Goal: Task Accomplishment & Management: Manage account settings

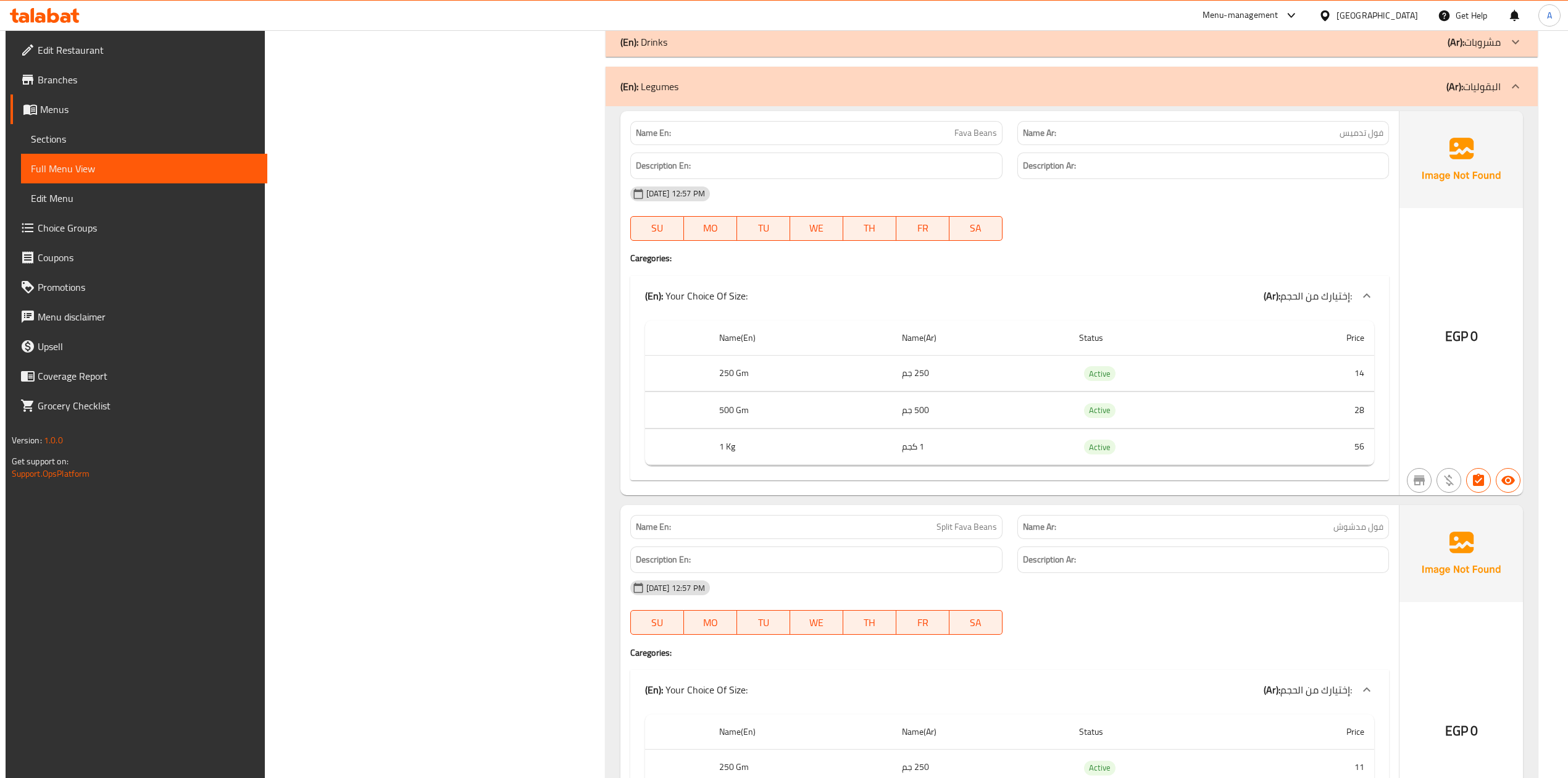
scroll to position [18081, 0]
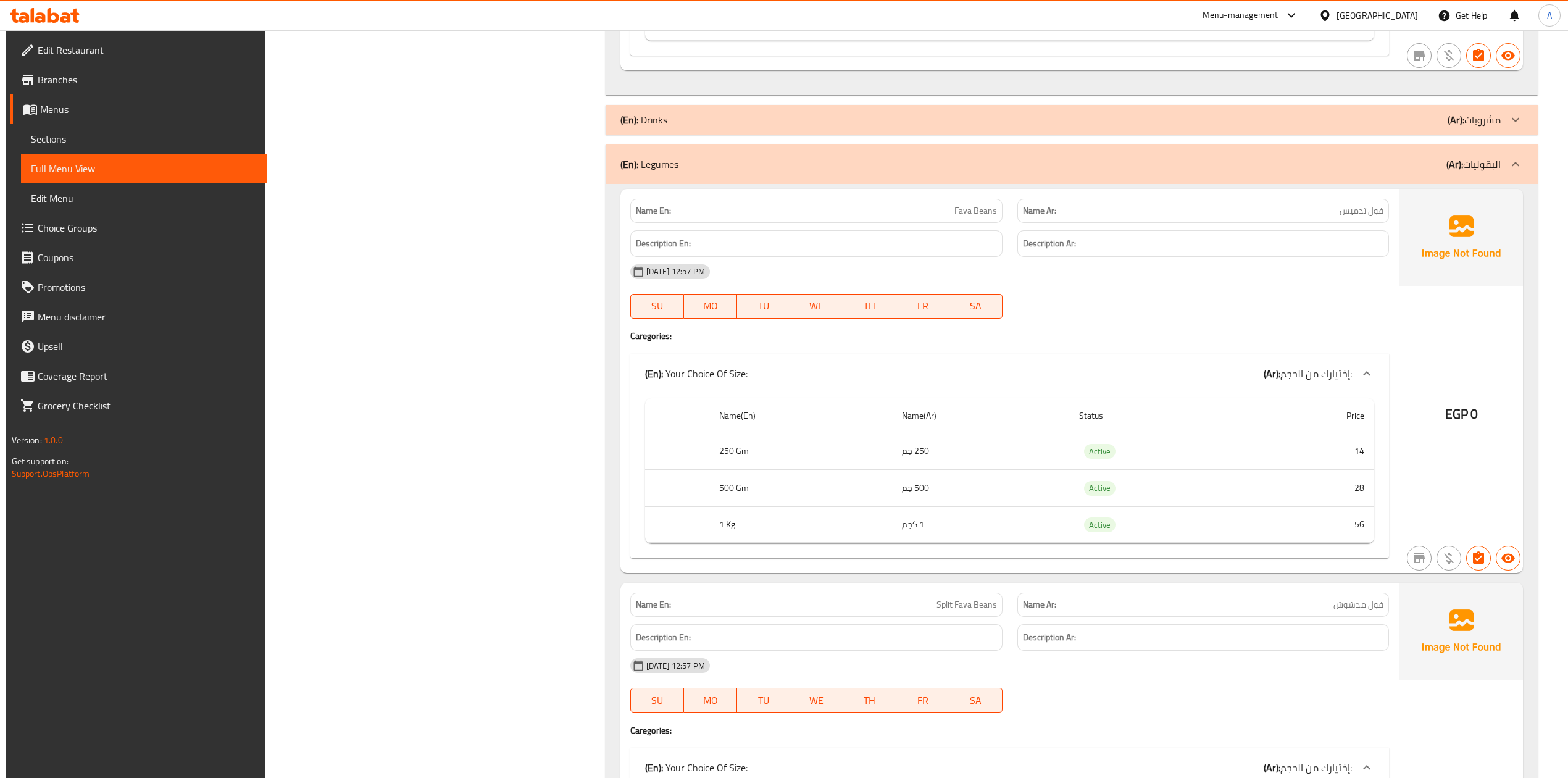
click at [1404, 13] on div "[GEOGRAPHIC_DATA]" at bounding box center [1377, 16] width 82 height 14
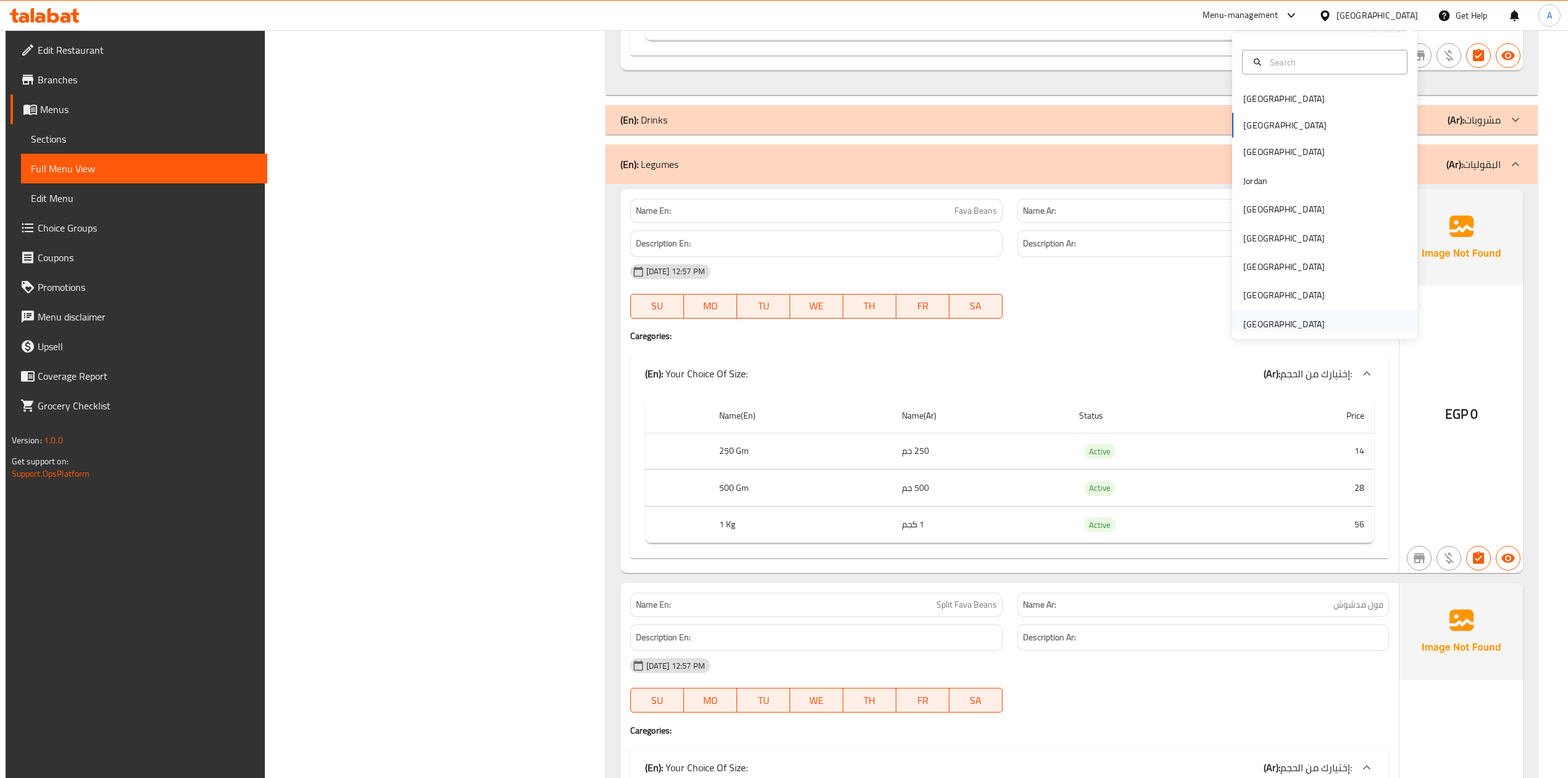
click at [1260, 325] on div "[GEOGRAPHIC_DATA]" at bounding box center [1284, 324] width 82 height 14
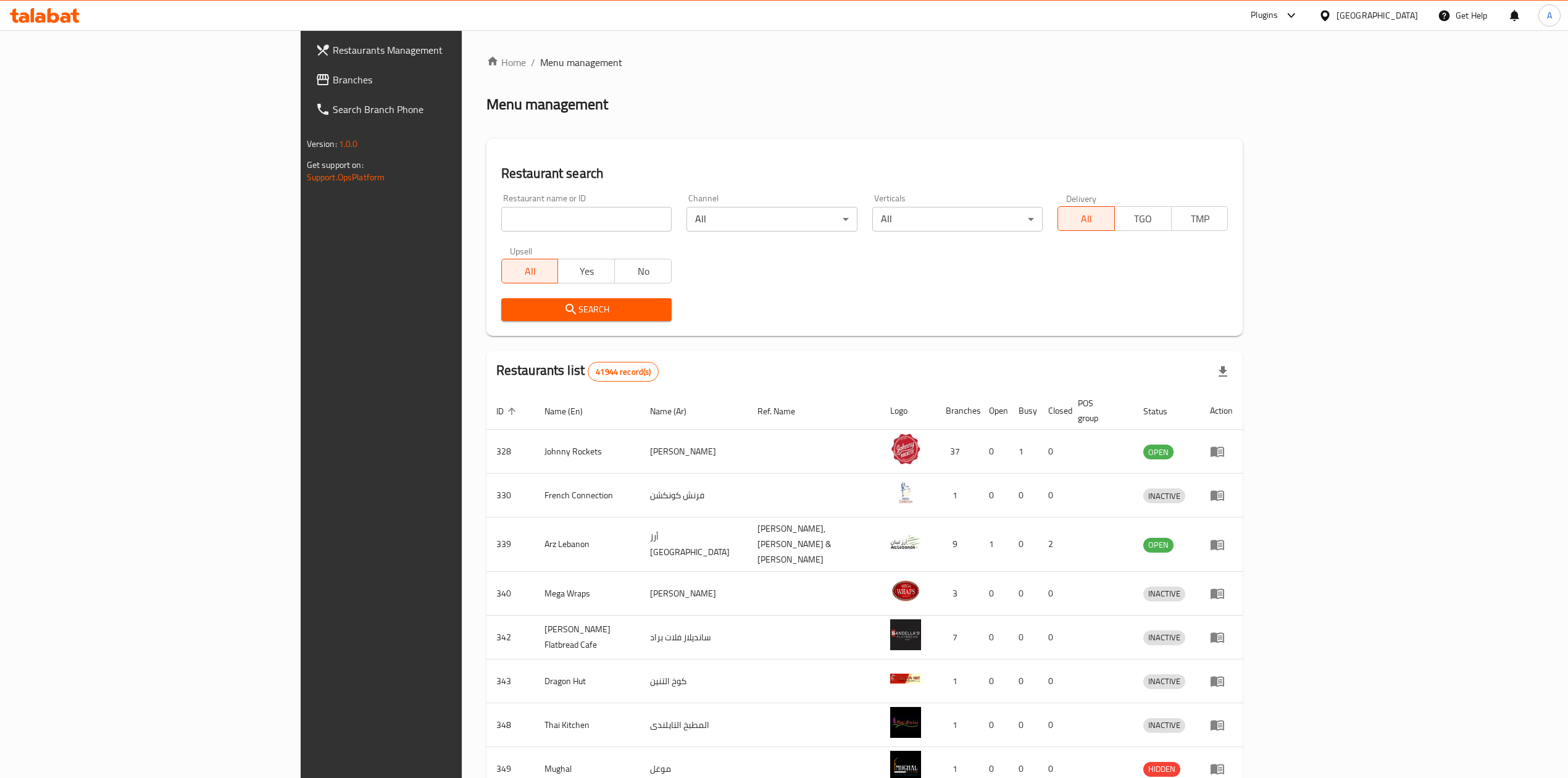
click at [1259, 23] on div "Plugins" at bounding box center [1264, 16] width 27 height 15
click at [1138, 92] on div "Catalog" at bounding box center [1139, 83] width 47 height 29
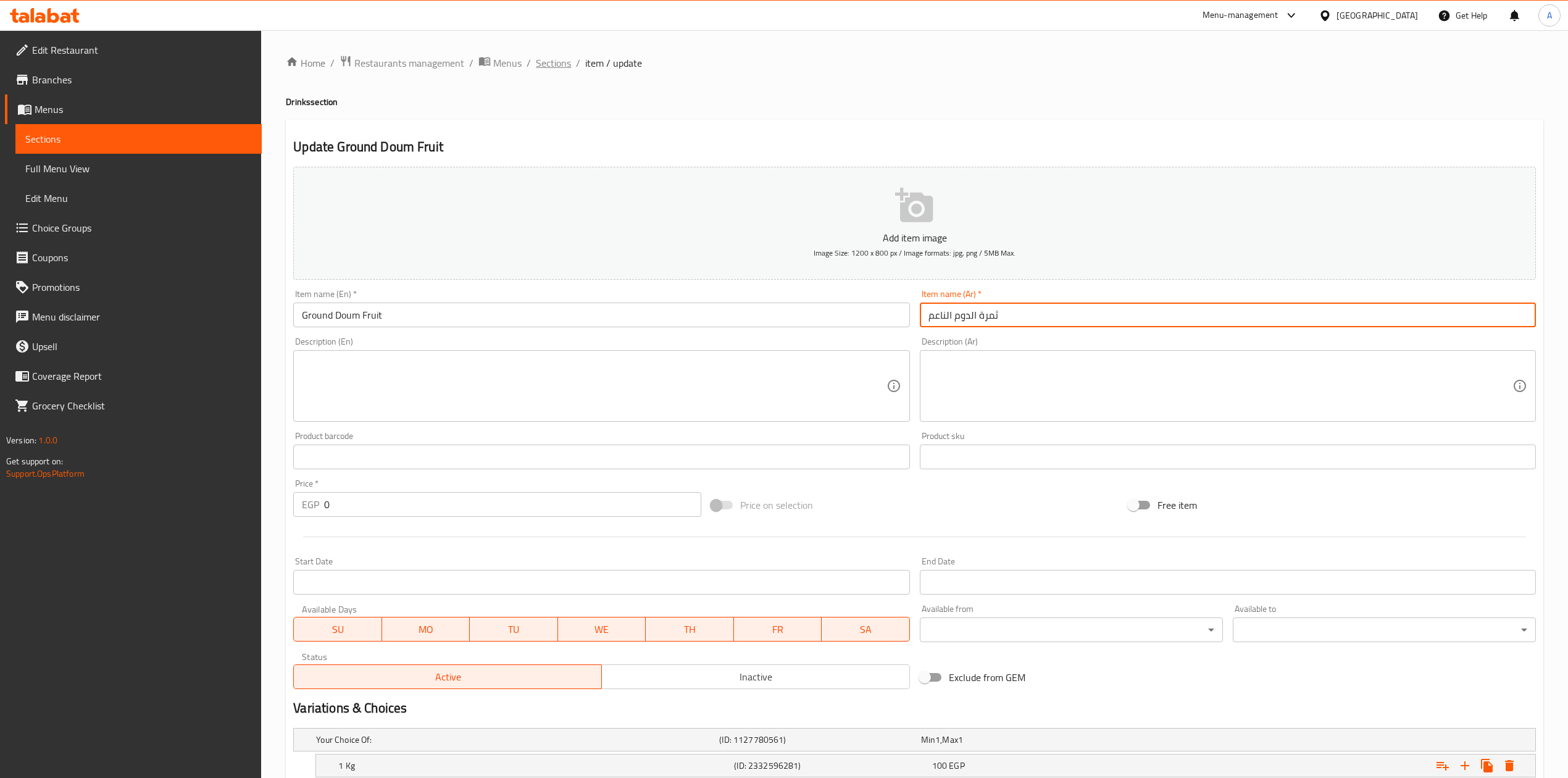
click at [553, 60] on span "Sections" at bounding box center [553, 63] width 35 height 15
